Goal: Task Accomplishment & Management: Complete application form

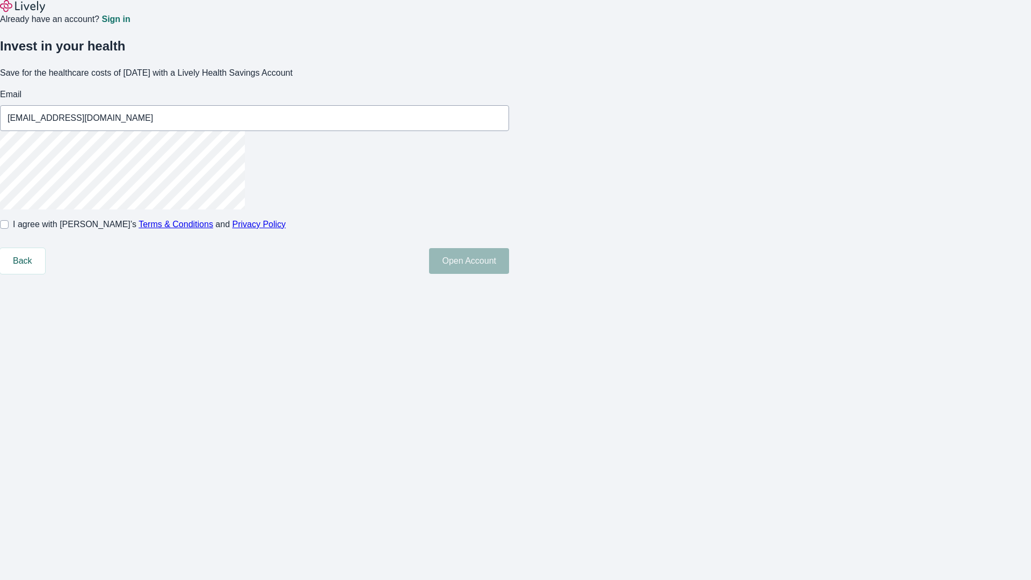
click at [9, 229] on input "I agree with Lively’s Terms & Conditions and Privacy Policy" at bounding box center [4, 224] width 9 height 9
checkbox input "true"
click at [509, 274] on button "Open Account" at bounding box center [469, 261] width 80 height 26
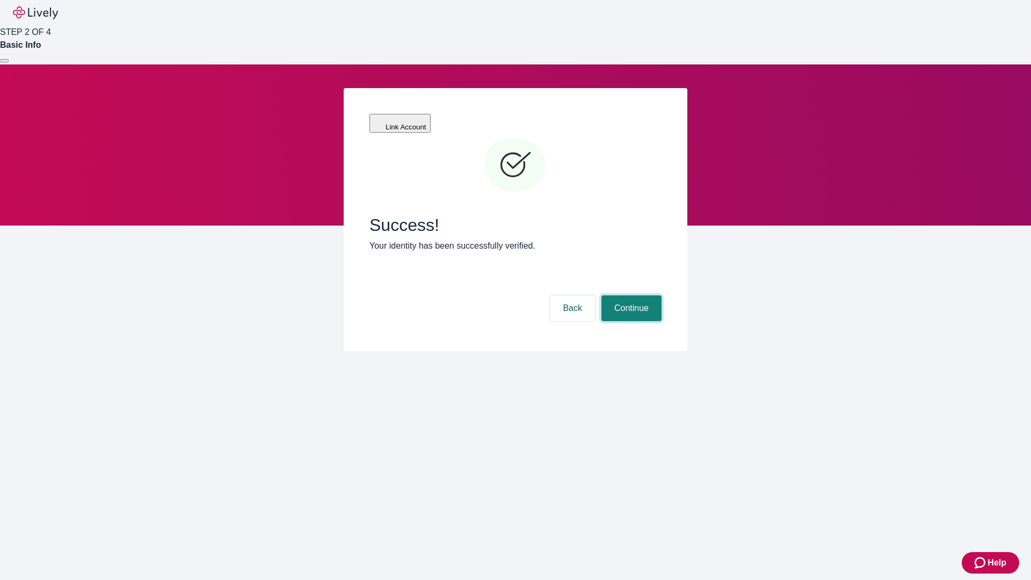
click at [630, 295] on button "Continue" at bounding box center [631, 308] width 60 height 26
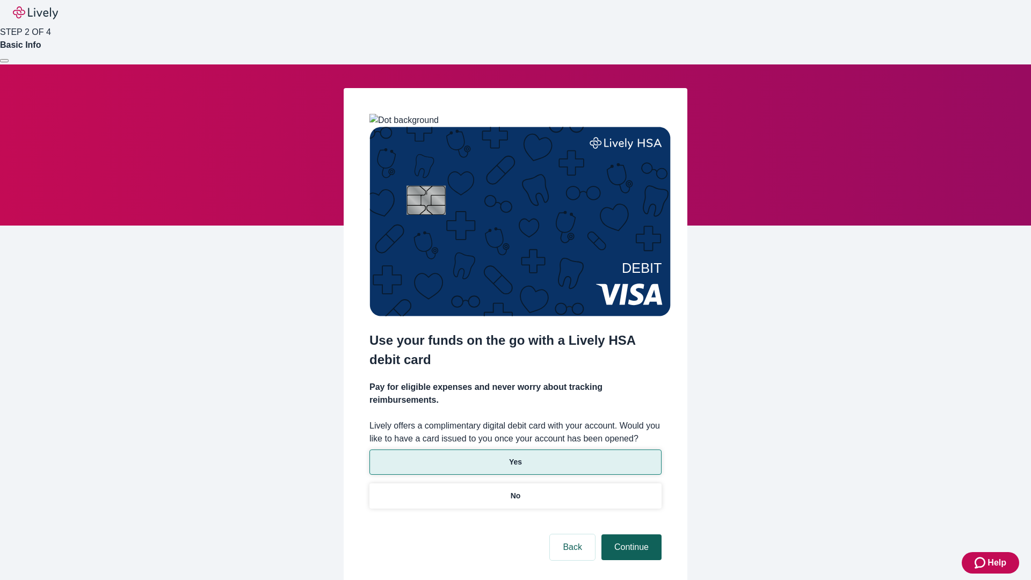
click at [515, 490] on p "No" at bounding box center [516, 495] width 10 height 11
click at [630, 534] on button "Continue" at bounding box center [631, 547] width 60 height 26
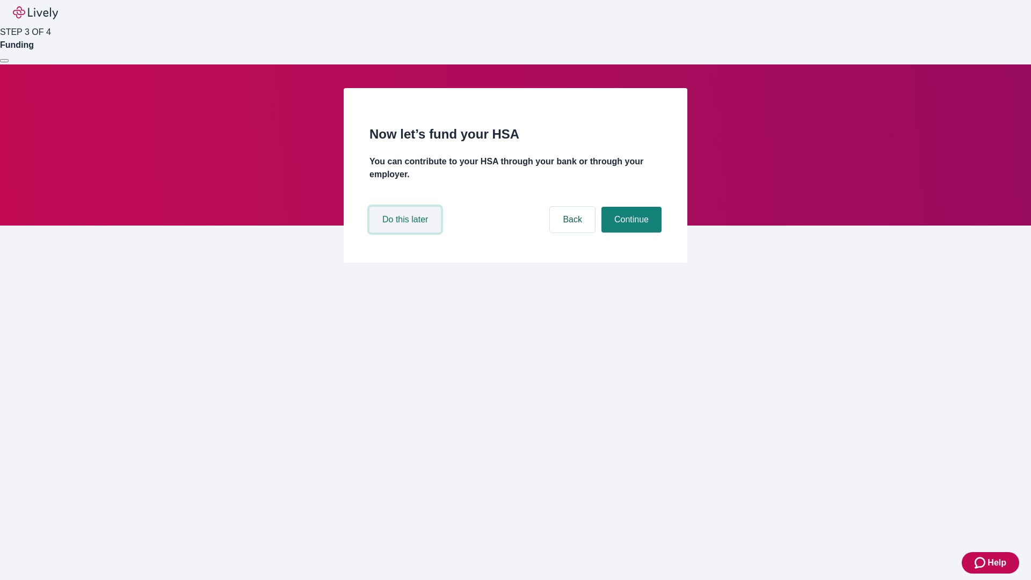
click at [406, 232] on button "Do this later" at bounding box center [404, 220] width 71 height 26
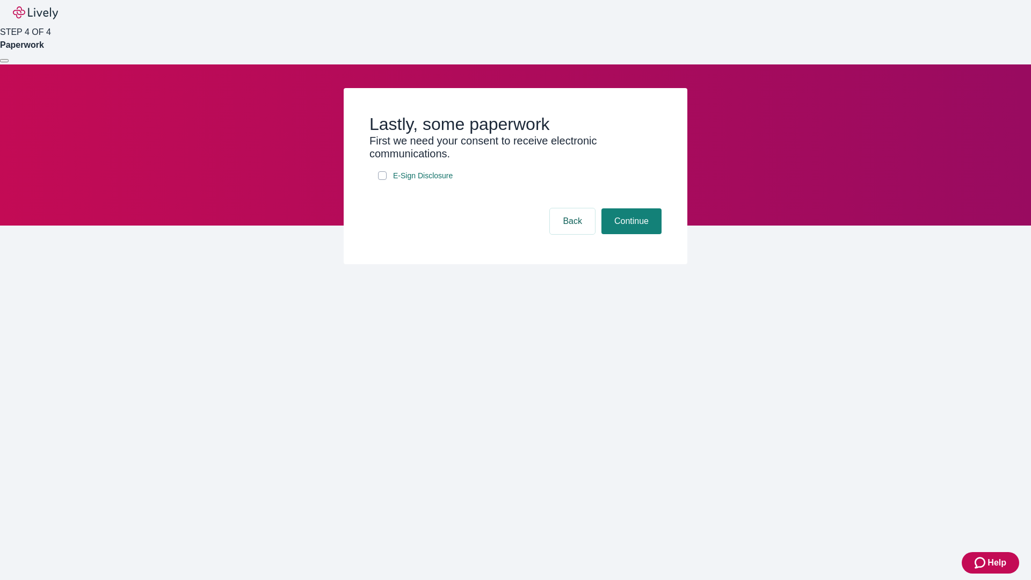
click at [382, 180] on input "E-Sign Disclosure" at bounding box center [382, 175] width 9 height 9
checkbox input "true"
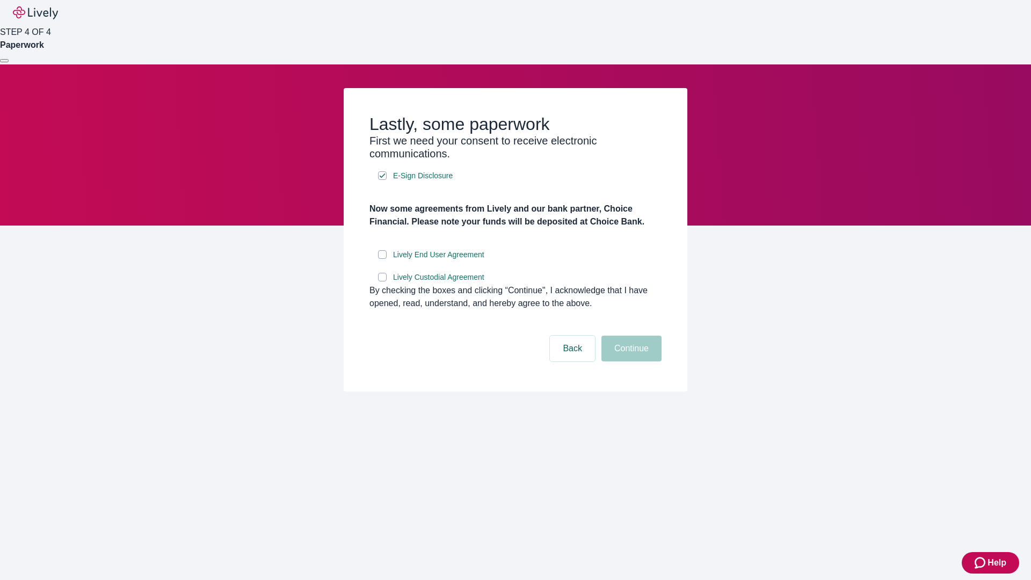
click at [382, 259] on input "Lively End User Agreement" at bounding box center [382, 254] width 9 height 9
checkbox input "true"
click at [382, 281] on input "Lively Custodial Agreement" at bounding box center [382, 277] width 9 height 9
checkbox input "true"
click at [630, 361] on button "Continue" at bounding box center [631, 349] width 60 height 26
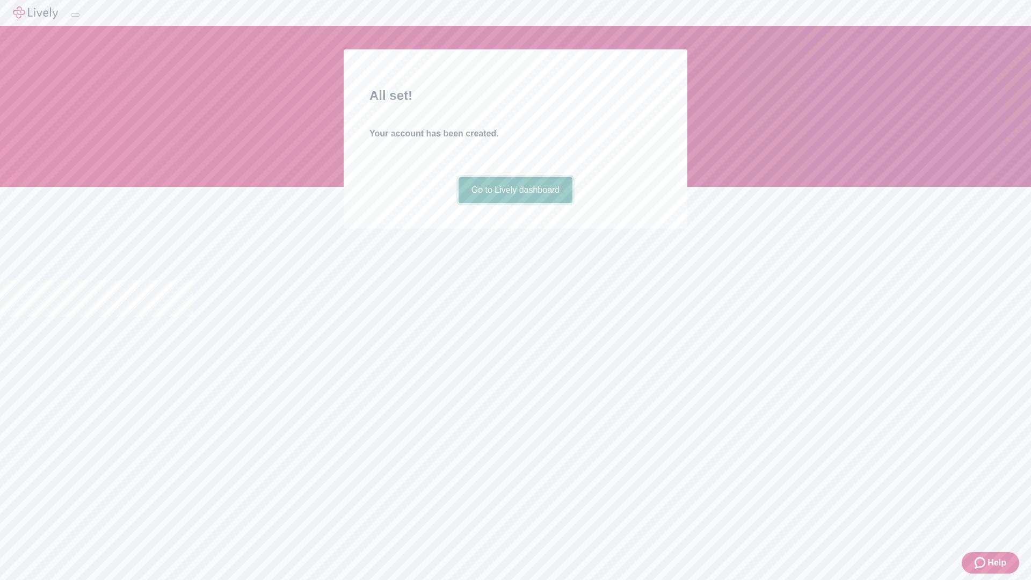
click at [515, 203] on link "Go to Lively dashboard" at bounding box center [516, 190] width 114 height 26
